Goal: Information Seeking & Learning: Compare options

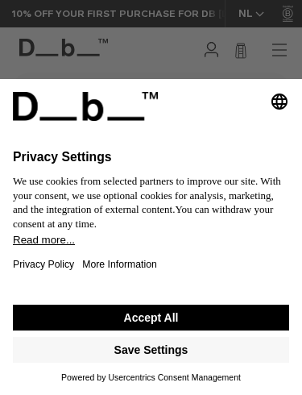
click at [247, 313] on button "Accept All" at bounding box center [151, 317] width 276 height 26
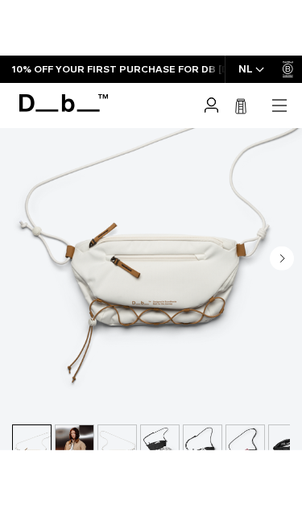
scroll to position [333, 0]
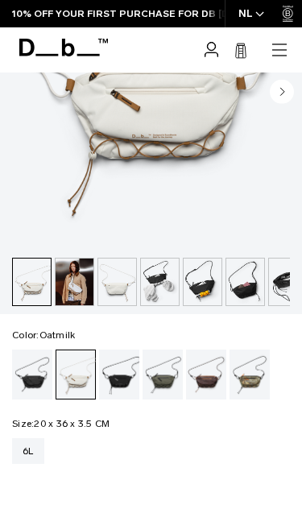
click at [31, 374] on div "Black Out" at bounding box center [32, 374] width 41 height 50
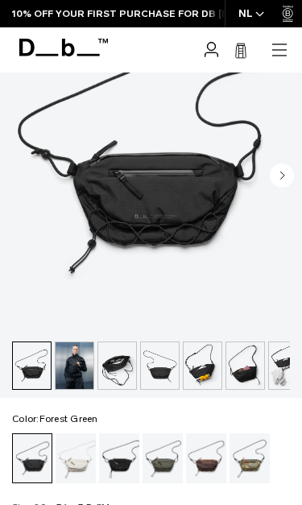
click at [162, 463] on div "Forest Green" at bounding box center [163, 458] width 41 height 50
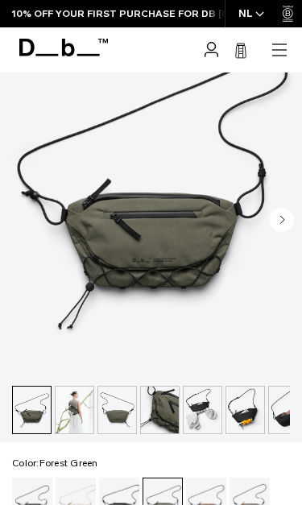
scroll to position [223, 0]
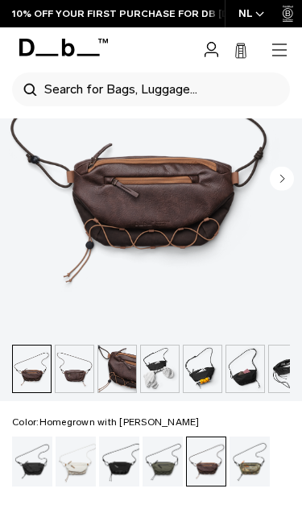
scroll to position [246, 0]
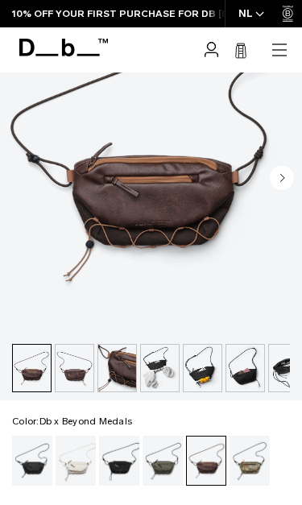
click at [258, 465] on div "Db x Beyond Medals" at bounding box center [249, 461] width 41 height 50
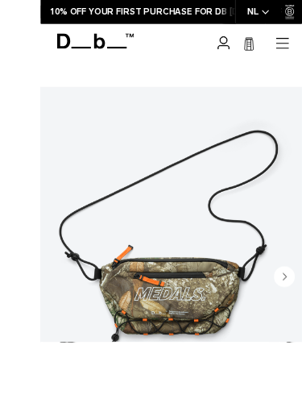
scroll to position [189, 0]
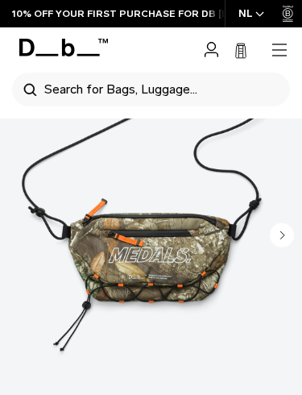
click at [283, 222] on img "1 / 8" at bounding box center [151, 204] width 302 height 377
